Goal: Information Seeking & Learning: Learn about a topic

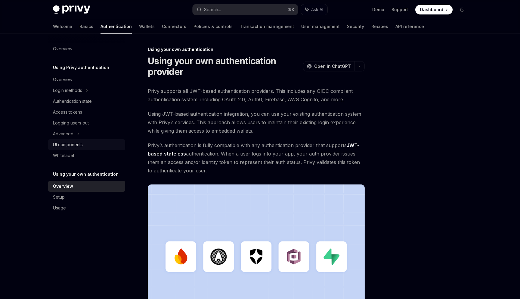
click at [84, 143] on div "UI components" at bounding box center [87, 144] width 69 height 7
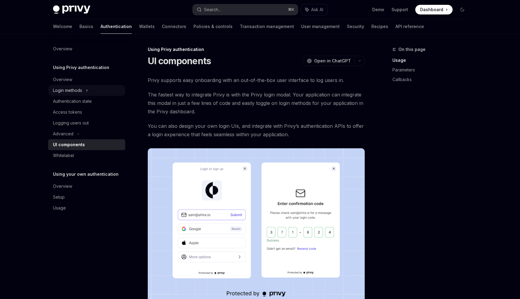
click at [97, 89] on div "Login methods" at bounding box center [86, 90] width 77 height 11
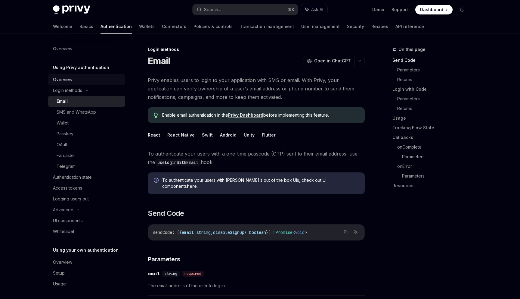
click at [95, 82] on div "Overview" at bounding box center [87, 79] width 69 height 7
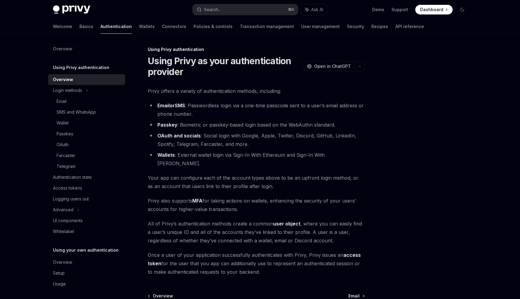
scroll to position [58, 0]
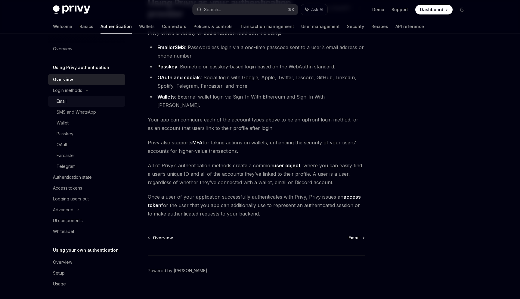
click at [86, 105] on link "Email" at bounding box center [86, 101] width 77 height 11
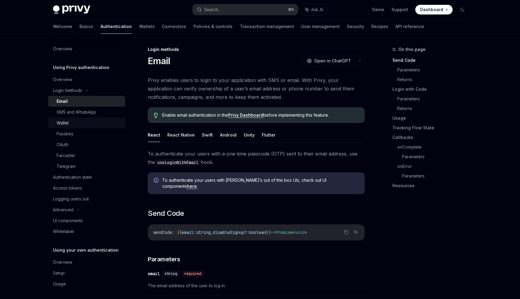
click at [95, 119] on div "Wallet" at bounding box center [89, 122] width 65 height 7
type textarea "*"
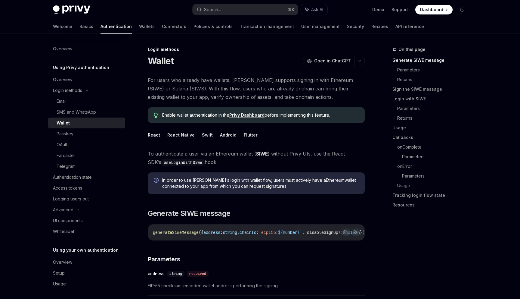
click at [251, 114] on link "Privy Dashboard" at bounding box center [246, 114] width 35 height 5
